Goal: Register for event/course

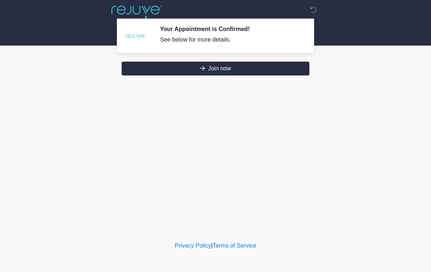
click at [243, 65] on button "Join now" at bounding box center [216, 69] width 188 height 14
click at [317, 8] on div at bounding box center [316, 11] width 7 height 9
click at [213, 65] on button "Join now" at bounding box center [216, 69] width 188 height 14
click at [226, 69] on button "Join now" at bounding box center [216, 69] width 188 height 14
click at [219, 69] on button "Join now" at bounding box center [216, 69] width 188 height 14
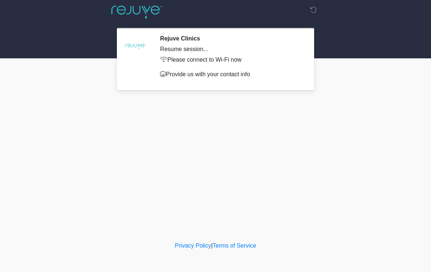
click at [312, 15] on div at bounding box center [209, 12] width 219 height 24
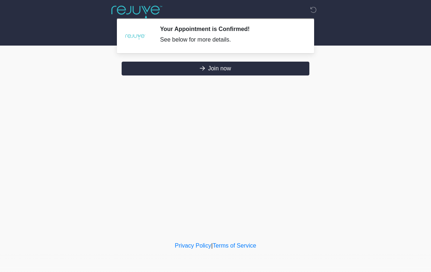
click at [316, 11] on icon at bounding box center [313, 10] width 7 height 7
